Goal: Information Seeking & Learning: Understand process/instructions

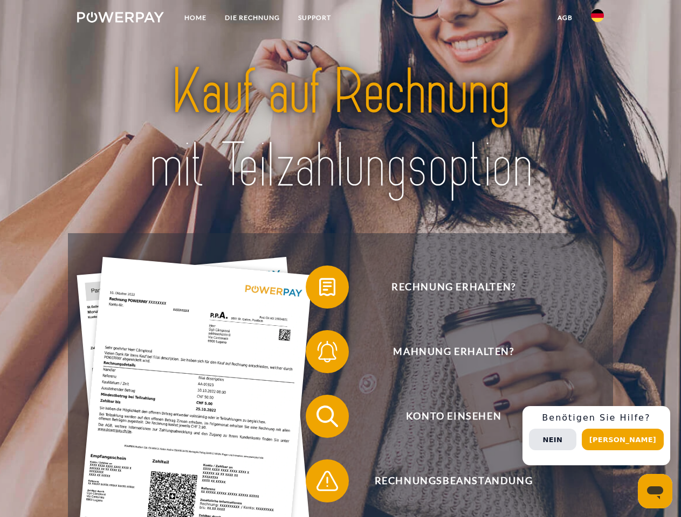
click at [120, 19] on img at bounding box center [120, 17] width 87 height 11
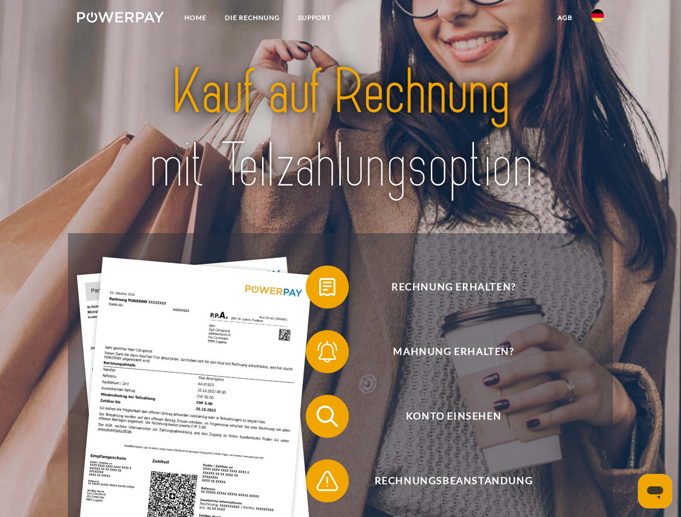
click at [597, 19] on img at bounding box center [597, 15] width 13 height 13
click at [564, 18] on link "agb" at bounding box center [564, 17] width 33 height 19
click at [319, 289] on span at bounding box center [311, 287] width 54 height 54
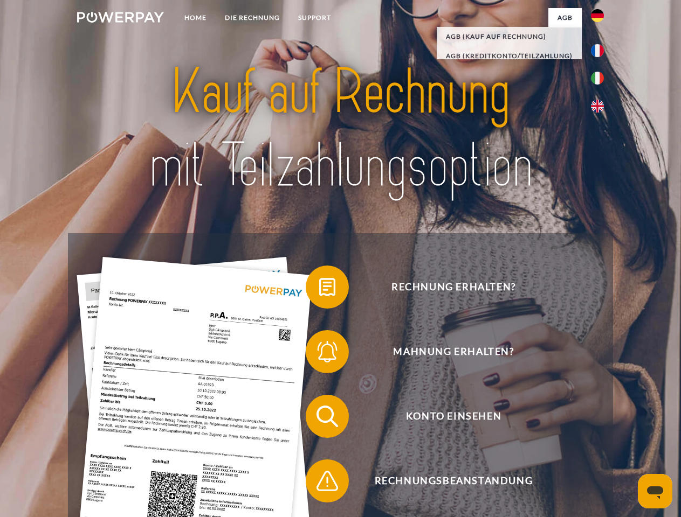
click at [319, 354] on span at bounding box center [311, 352] width 54 height 54
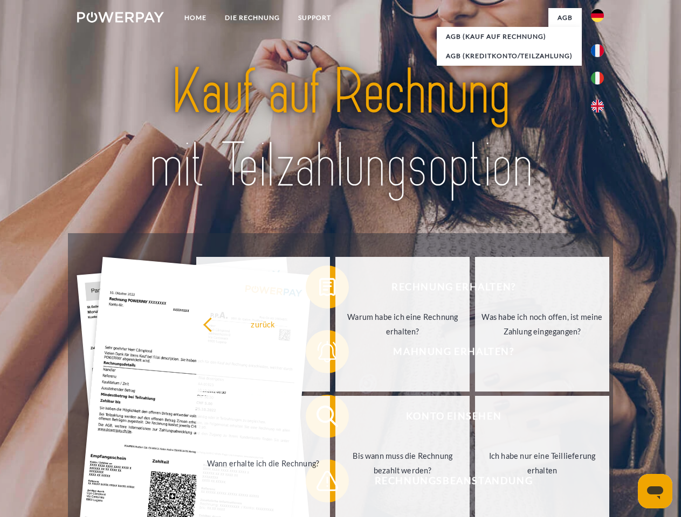
click at [335, 419] on link "Bis wann muss die Rechnung bezahlt werden?" at bounding box center [402, 463] width 134 height 135
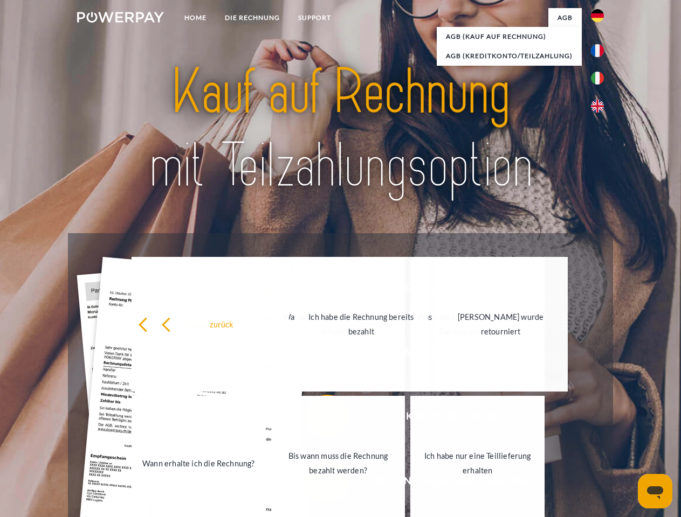
click at [319, 483] on span at bounding box center [311, 481] width 54 height 54
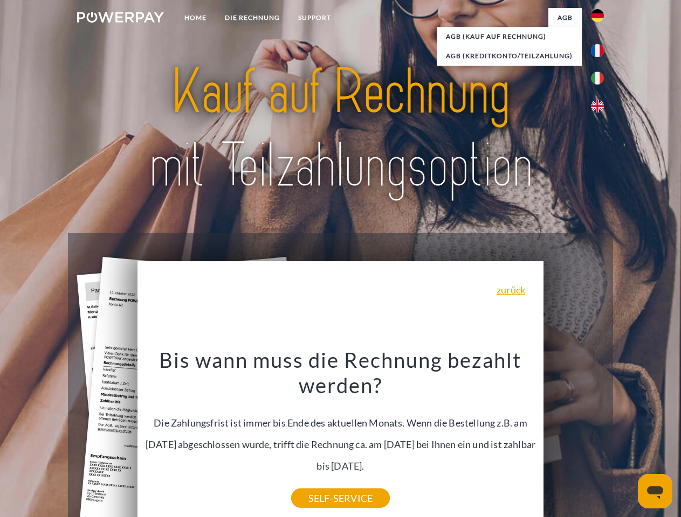
click at [600, 436] on div "Rechnung erhalten? Mahnung erhalten? Konto einsehen" at bounding box center [340, 448] width 544 height 431
click at [573, 438] on span "Konto einsehen" at bounding box center [453, 416] width 264 height 43
click at [626, 440] on header "Home DIE RECHNUNG SUPPORT" at bounding box center [340, 372] width 681 height 744
